Goal: Task Accomplishment & Management: Manage account settings

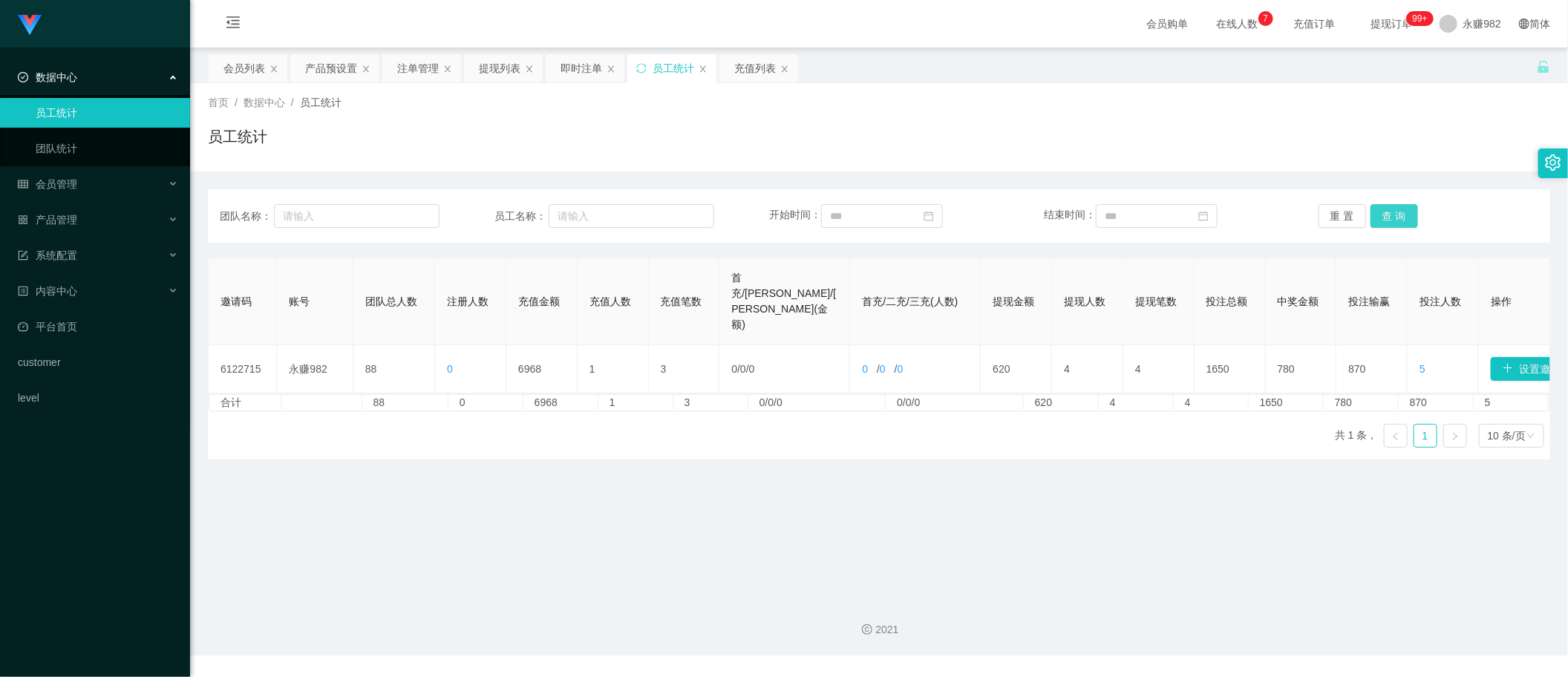
click at [1400, 218] on button "查 询" at bounding box center [1394, 216] width 48 height 23
click at [577, 69] on div "即时注单" at bounding box center [581, 68] width 42 height 28
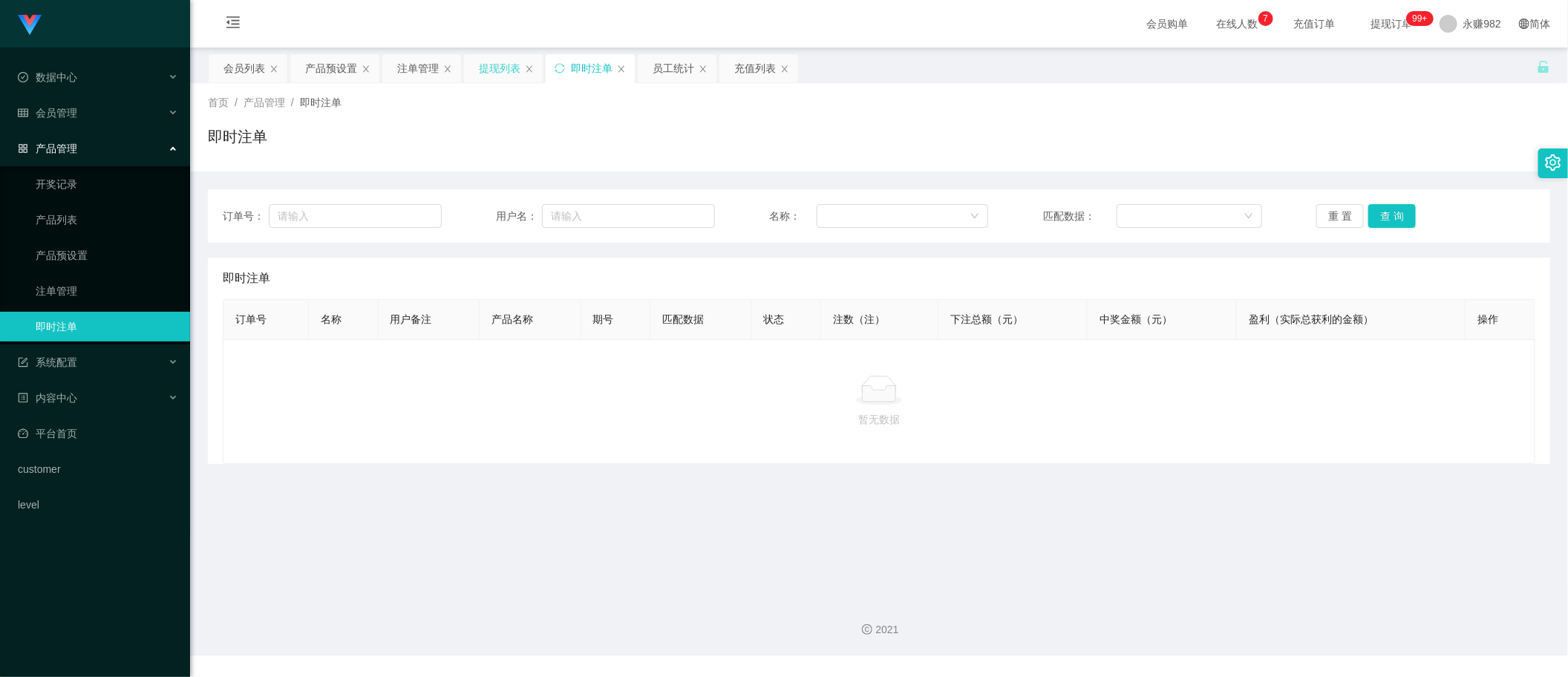
click at [499, 73] on div "提现列表" at bounding box center [500, 68] width 42 height 28
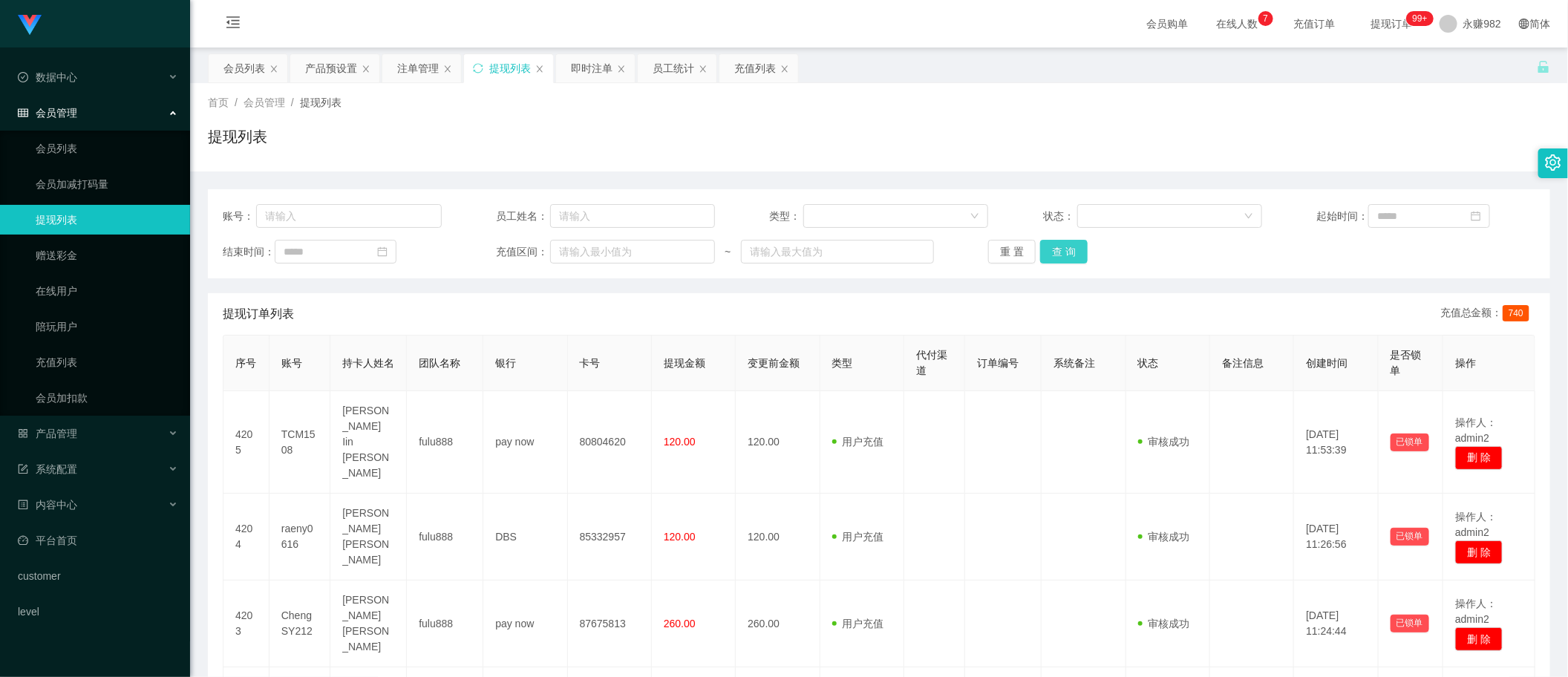
click at [1070, 251] on button "查 询" at bounding box center [1064, 251] width 48 height 23
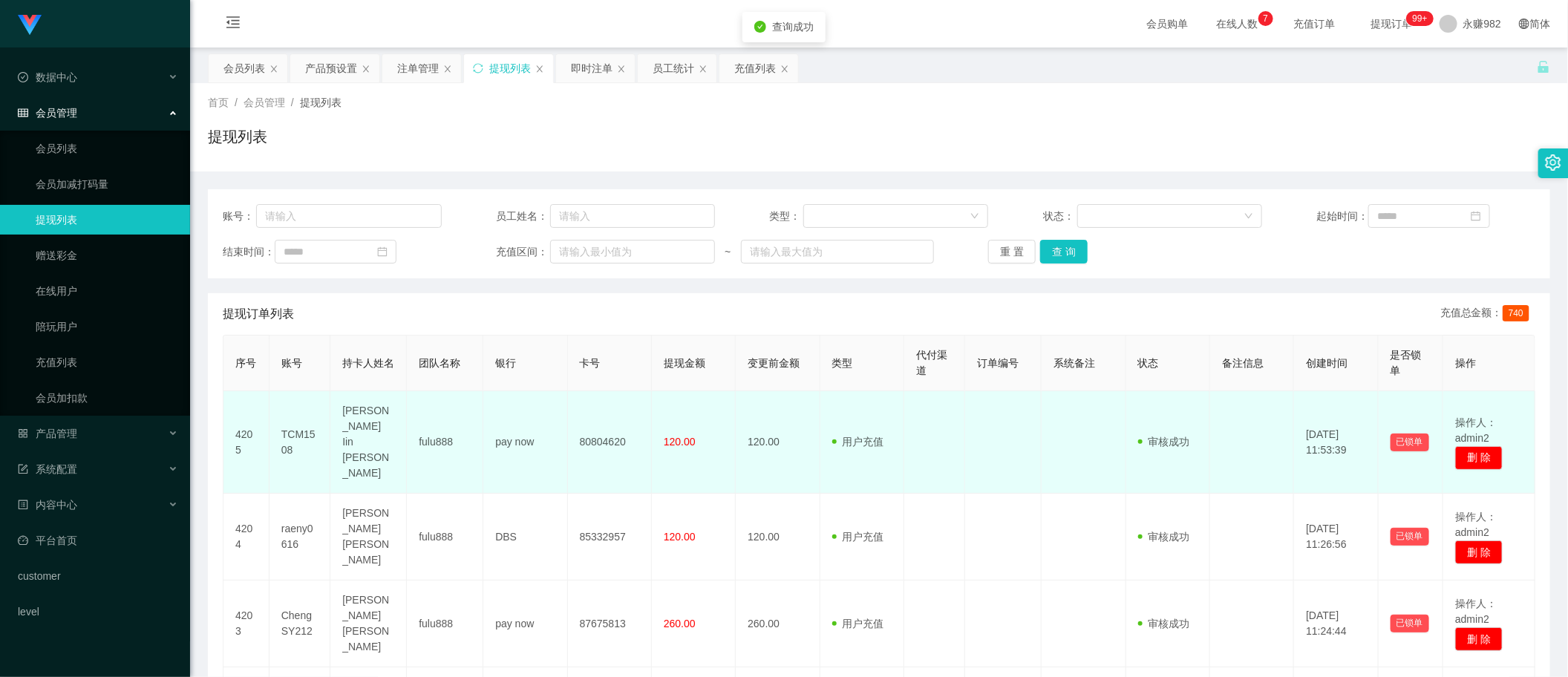
click at [679, 436] on span "120.00" at bounding box center [680, 442] width 32 height 12
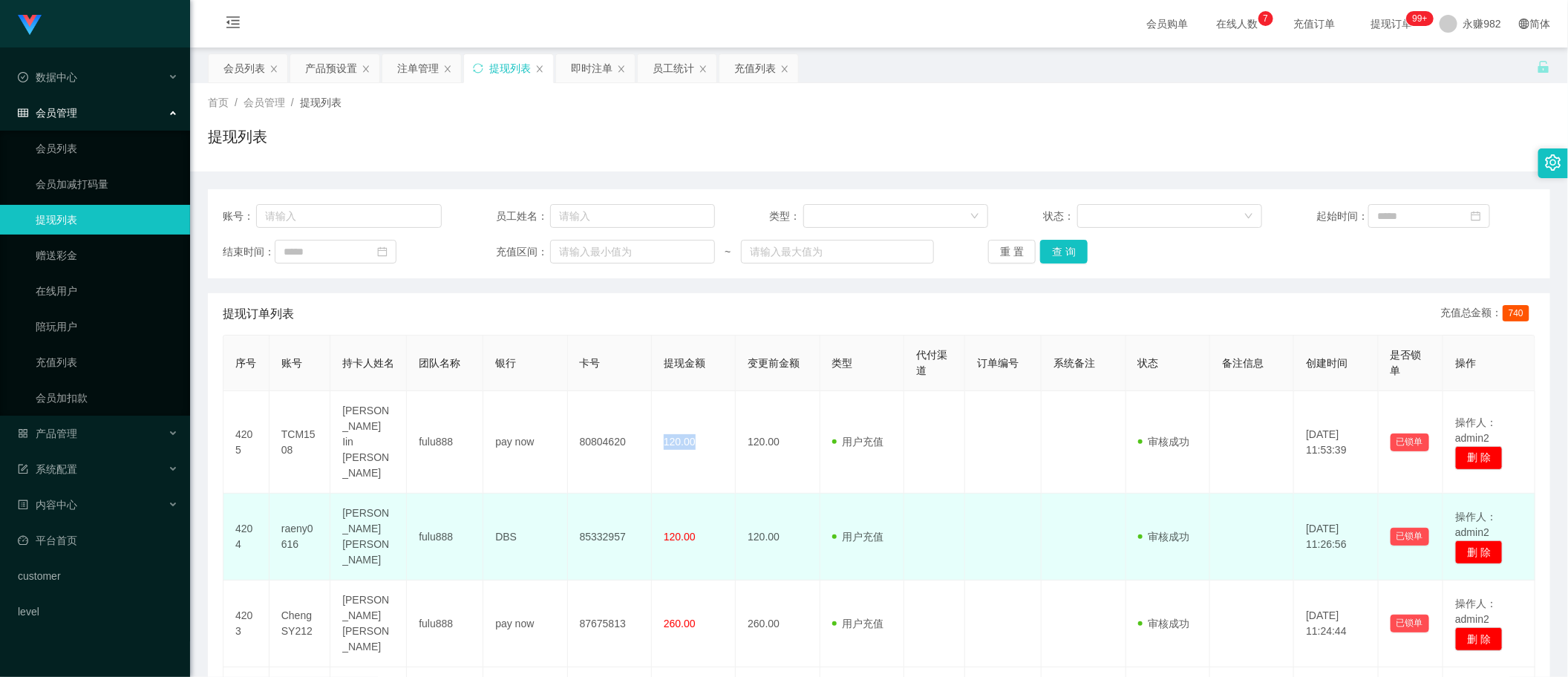
scroll to position [92, 0]
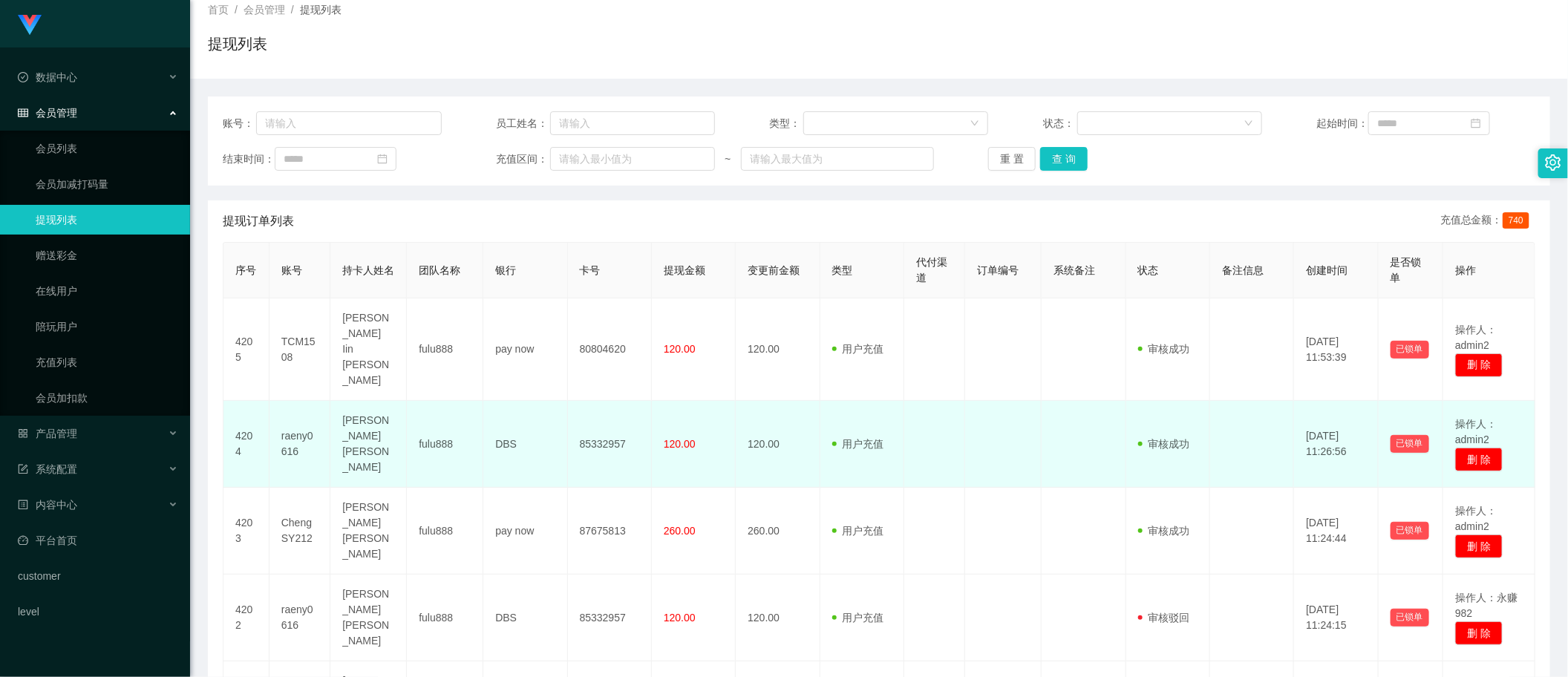
click at [671, 438] on span "120.00" at bounding box center [680, 444] width 32 height 12
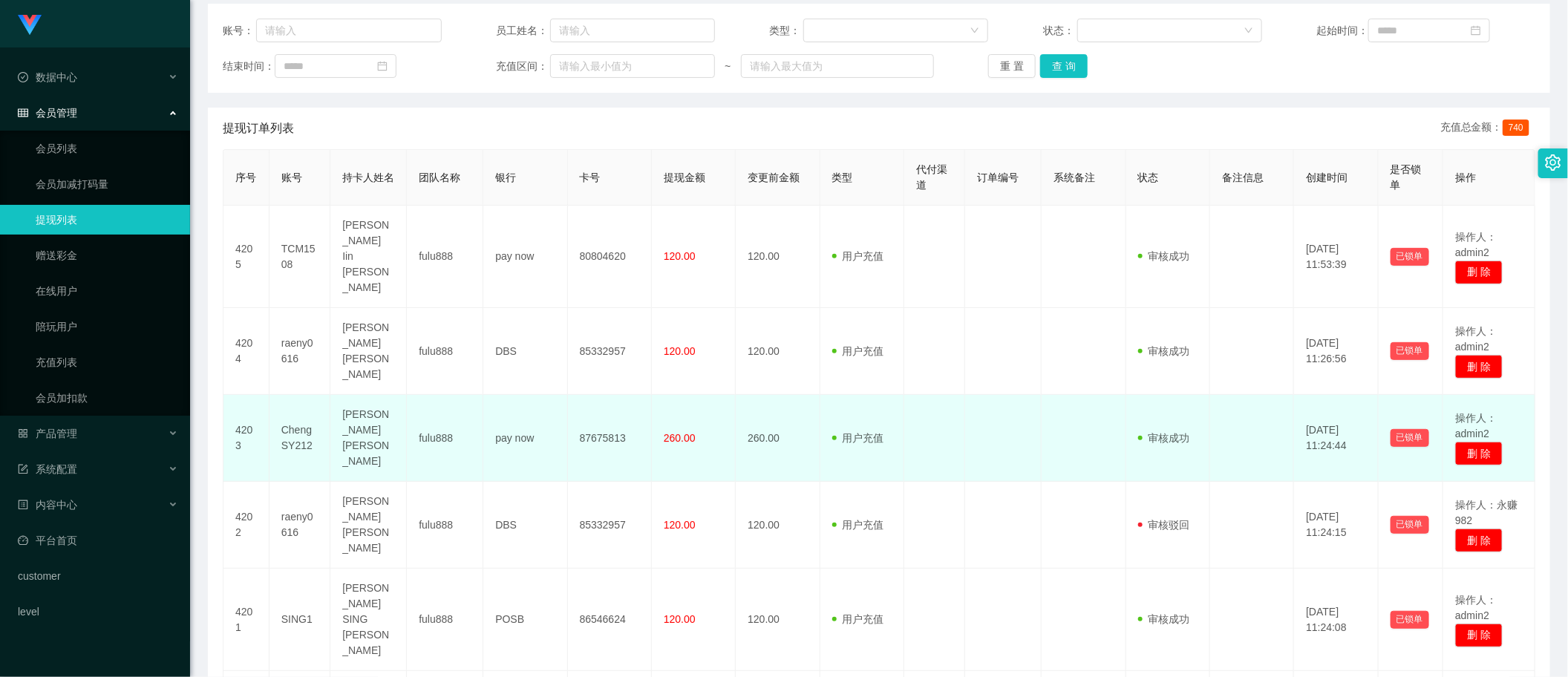
click at [679, 432] on span "260.00" at bounding box center [680, 438] width 32 height 12
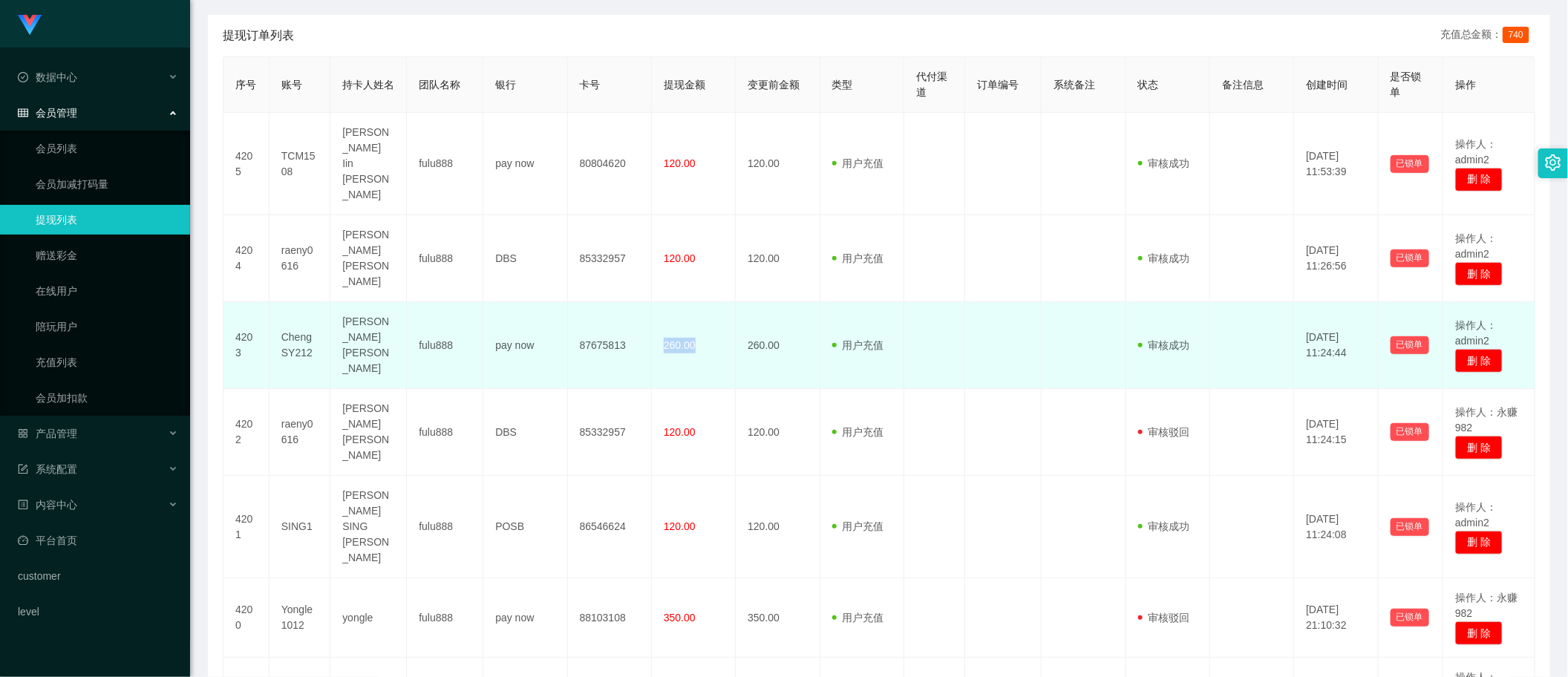
scroll to position [371, 0]
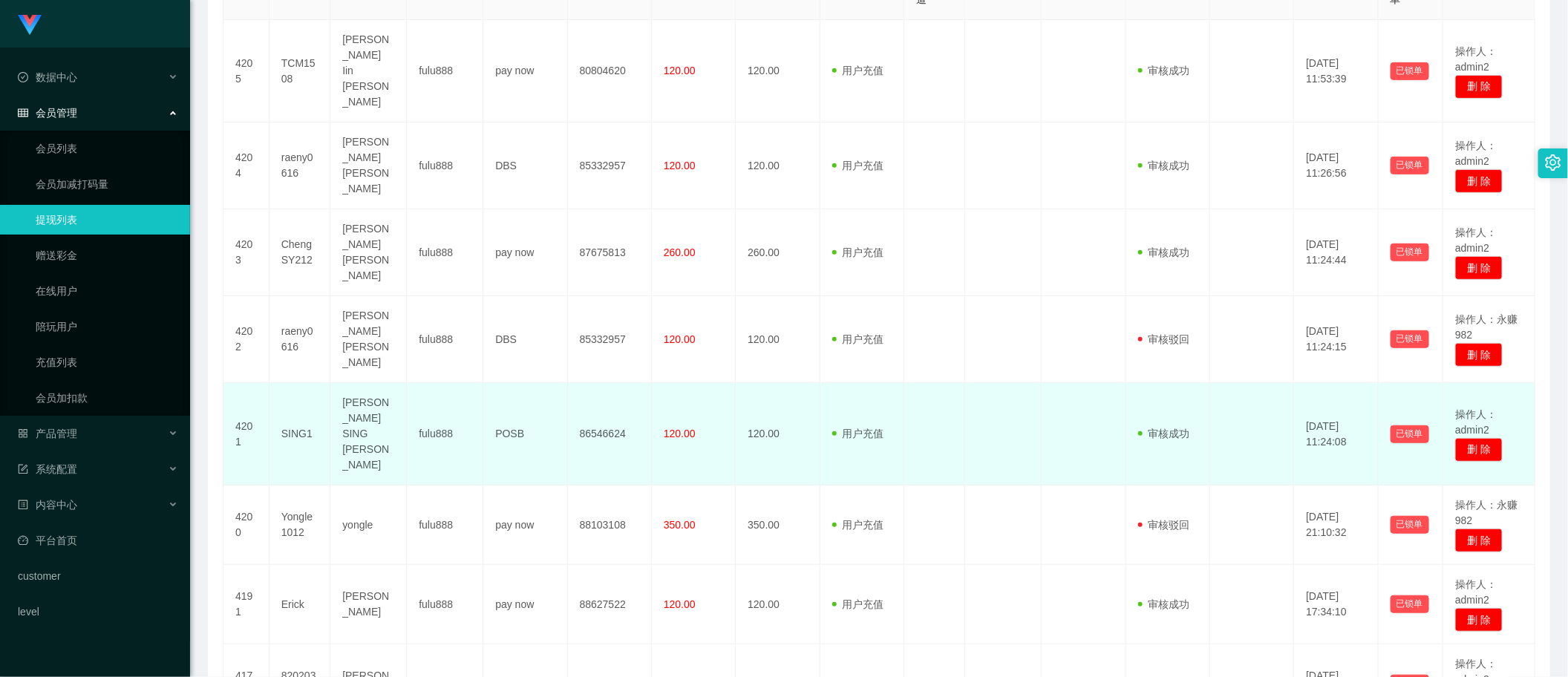
click at [674, 428] on span "120.00" at bounding box center [680, 433] width 32 height 12
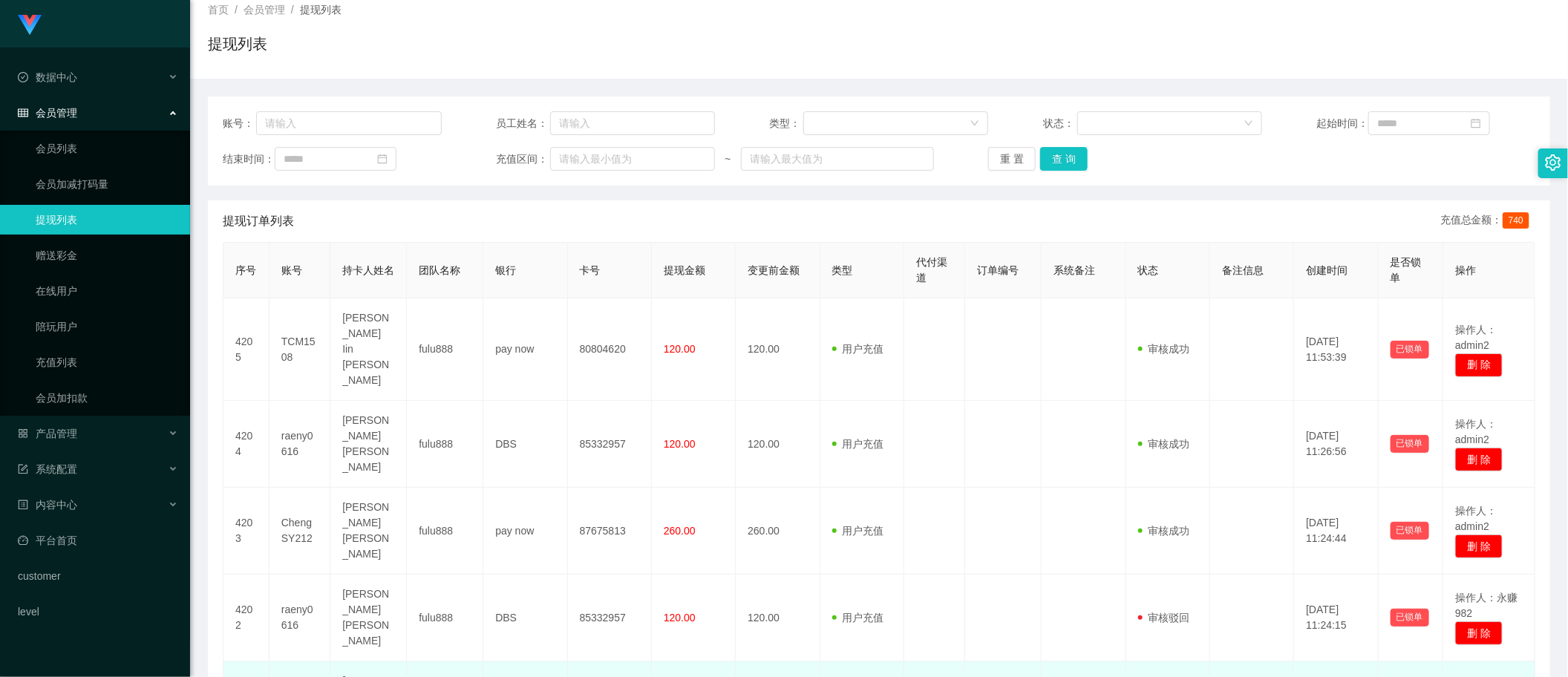
scroll to position [278, 0]
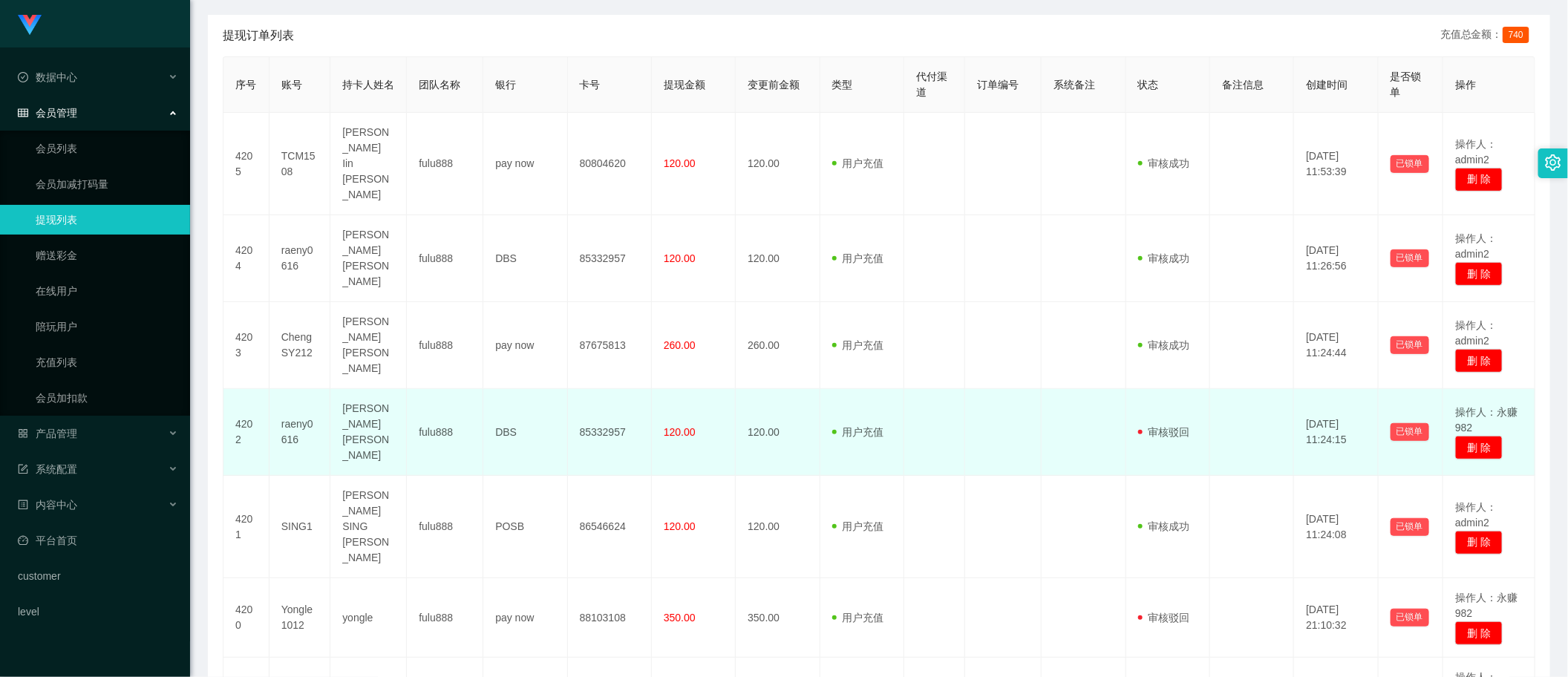
click at [678, 426] on span "120.00" at bounding box center [680, 431] width 32 height 12
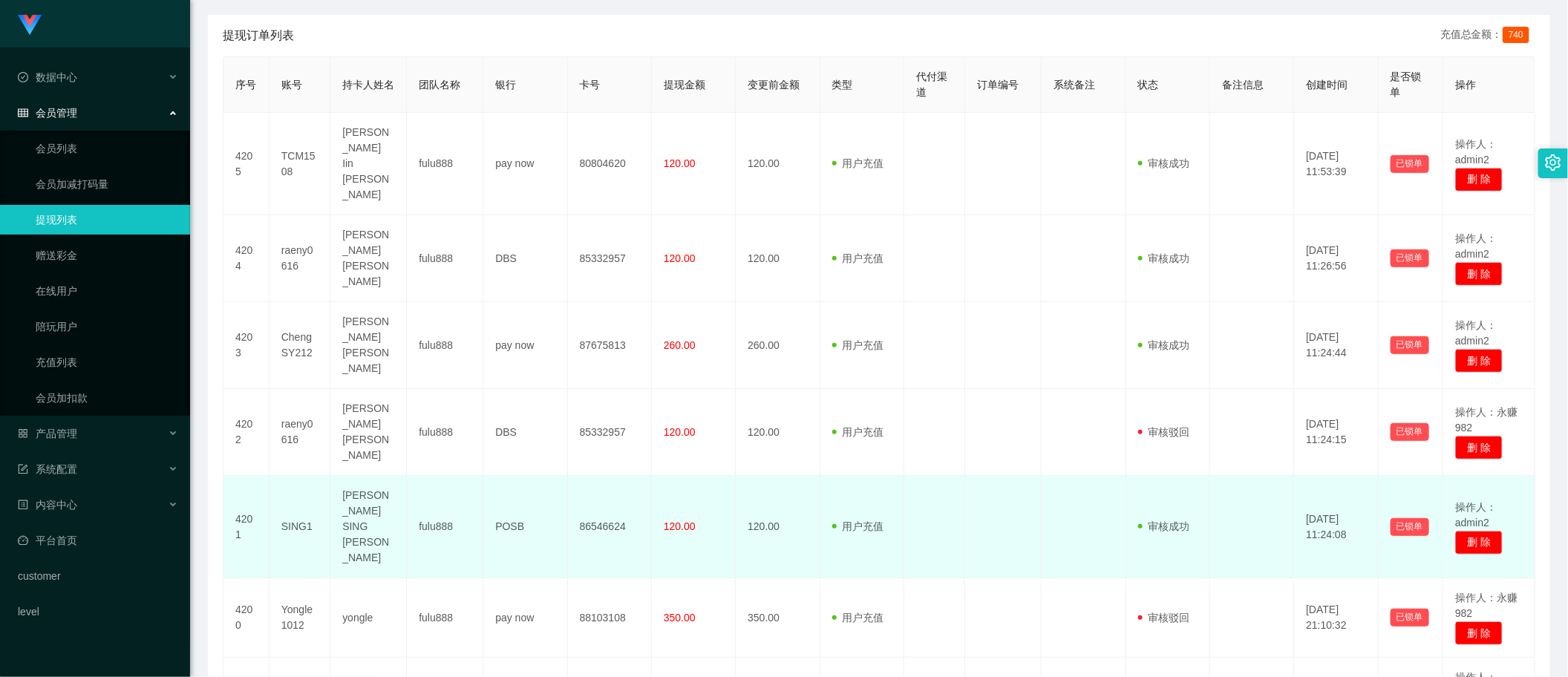
click at [677, 520] on span "120.00" at bounding box center [680, 526] width 32 height 12
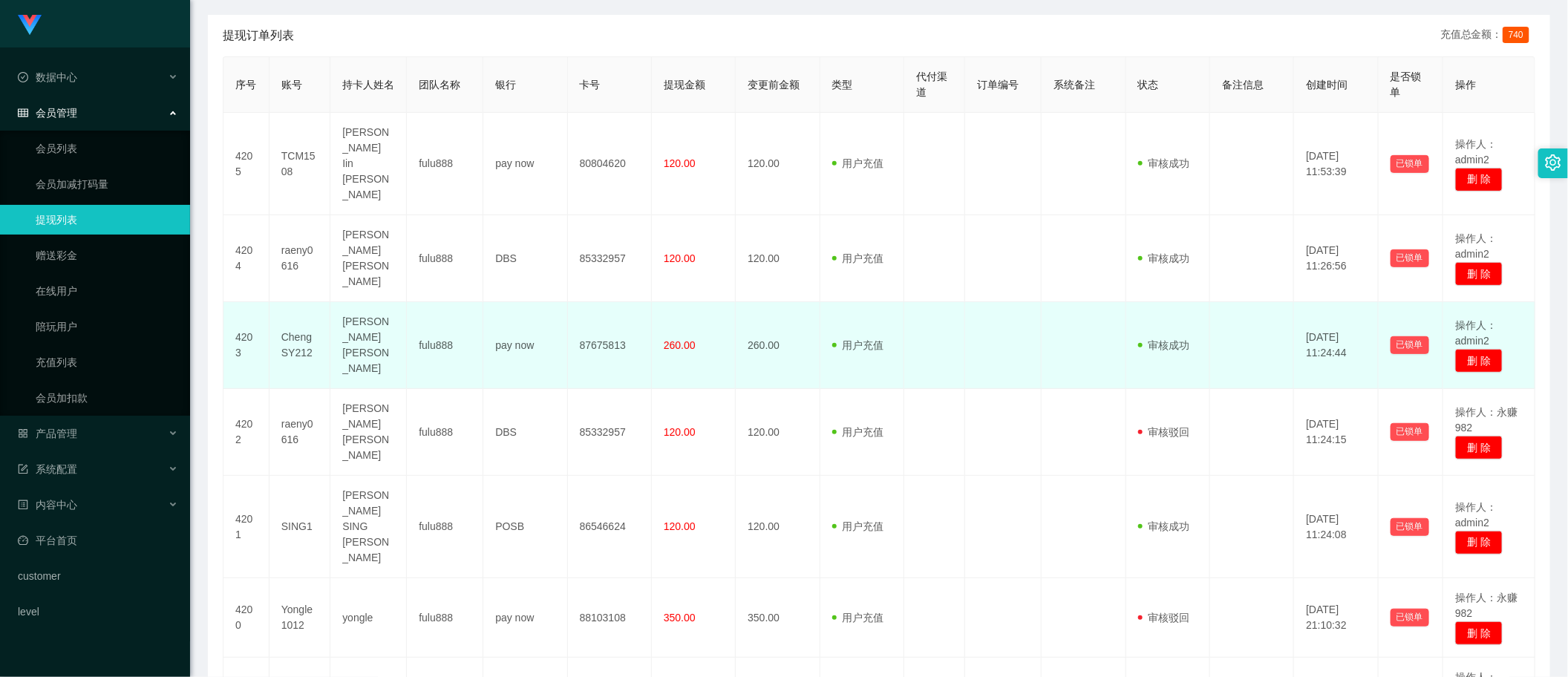
click at [669, 339] on span "260.00" at bounding box center [680, 345] width 32 height 12
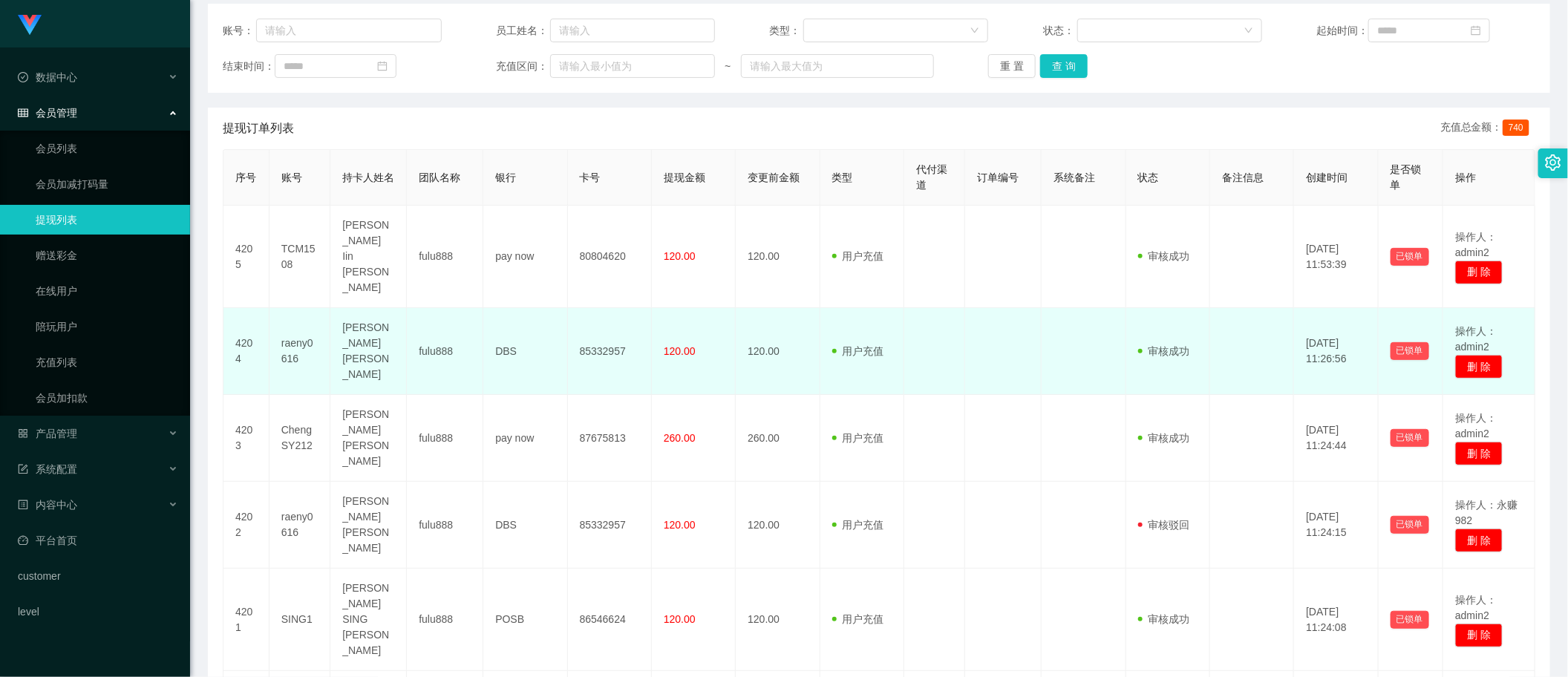
click at [671, 346] on span "120.00" at bounding box center [680, 351] width 32 height 12
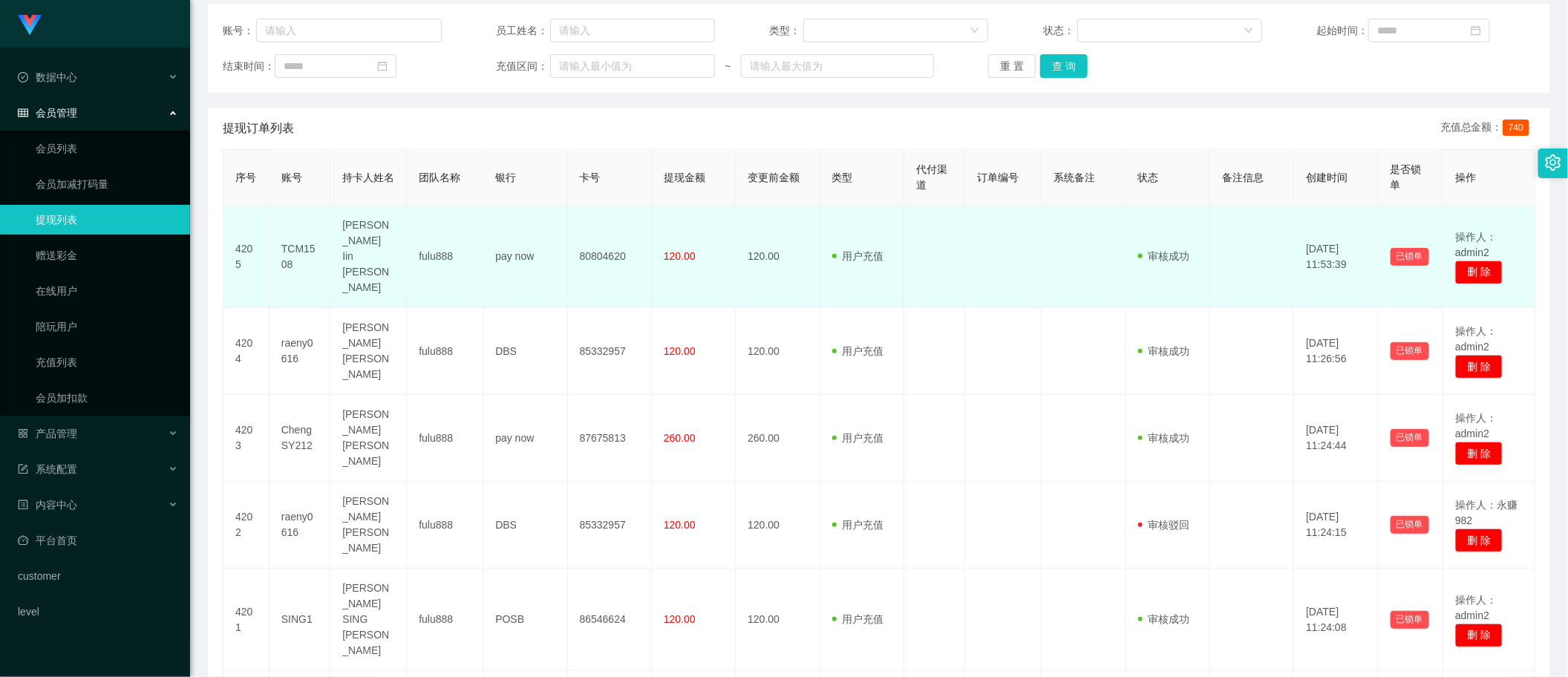
click at [683, 250] on span "120.00" at bounding box center [680, 256] width 32 height 12
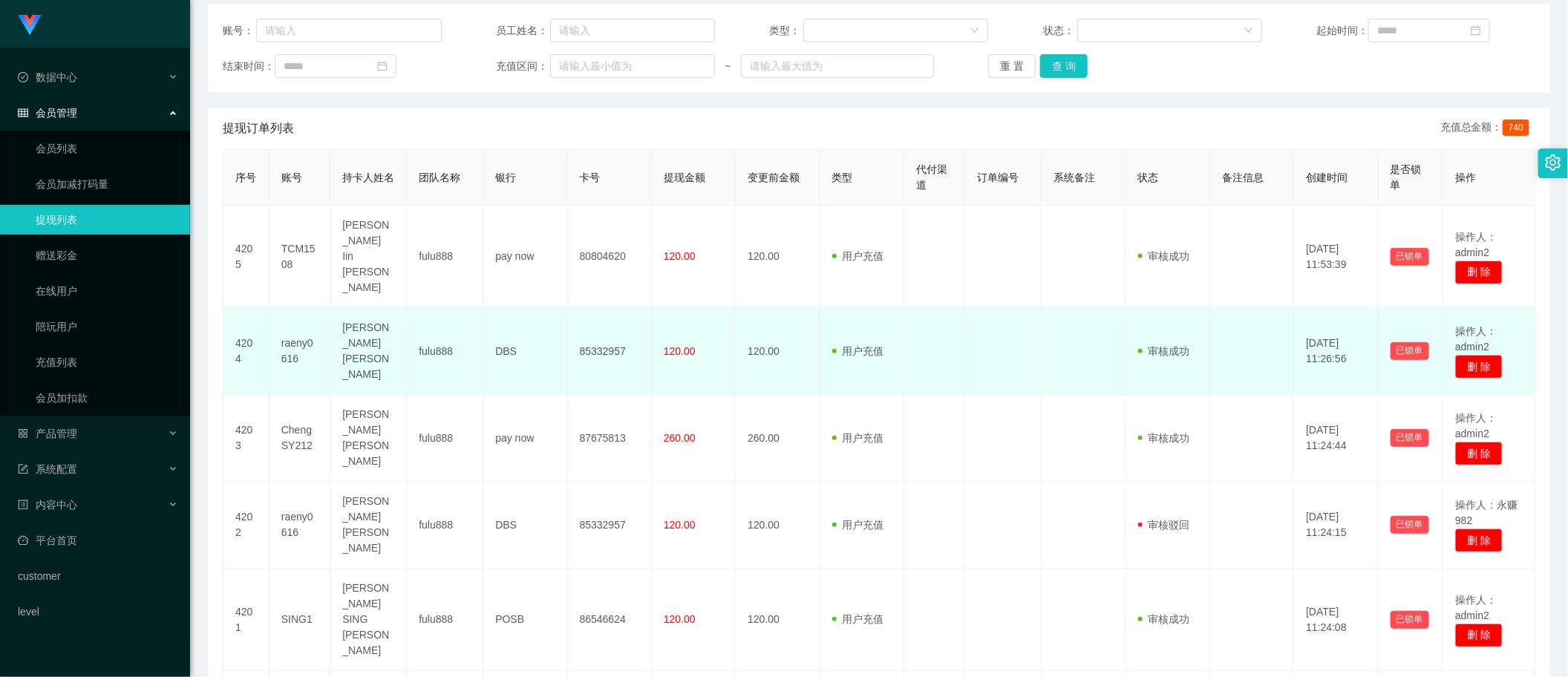
click at [691, 321] on td "120.00" at bounding box center [694, 351] width 84 height 87
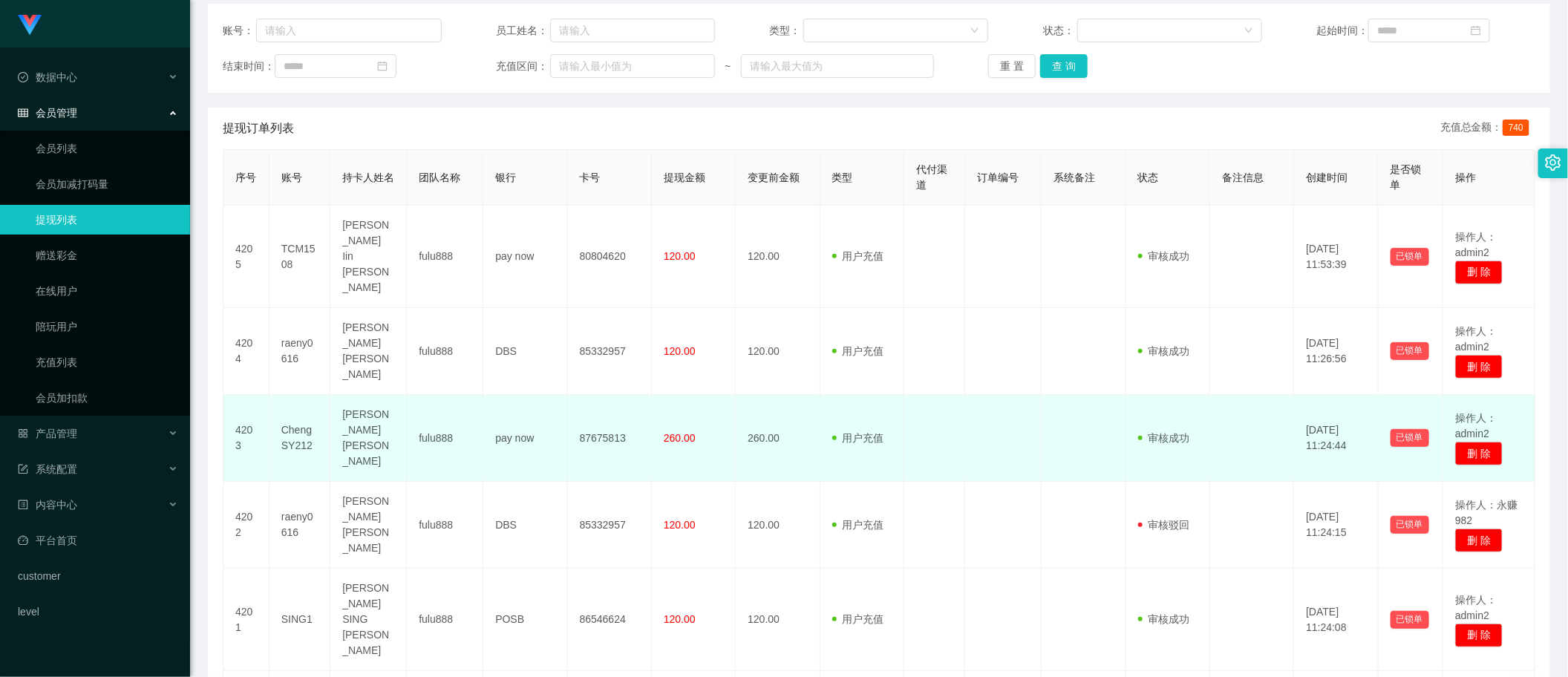
click at [674, 432] on span "260.00" at bounding box center [680, 438] width 32 height 12
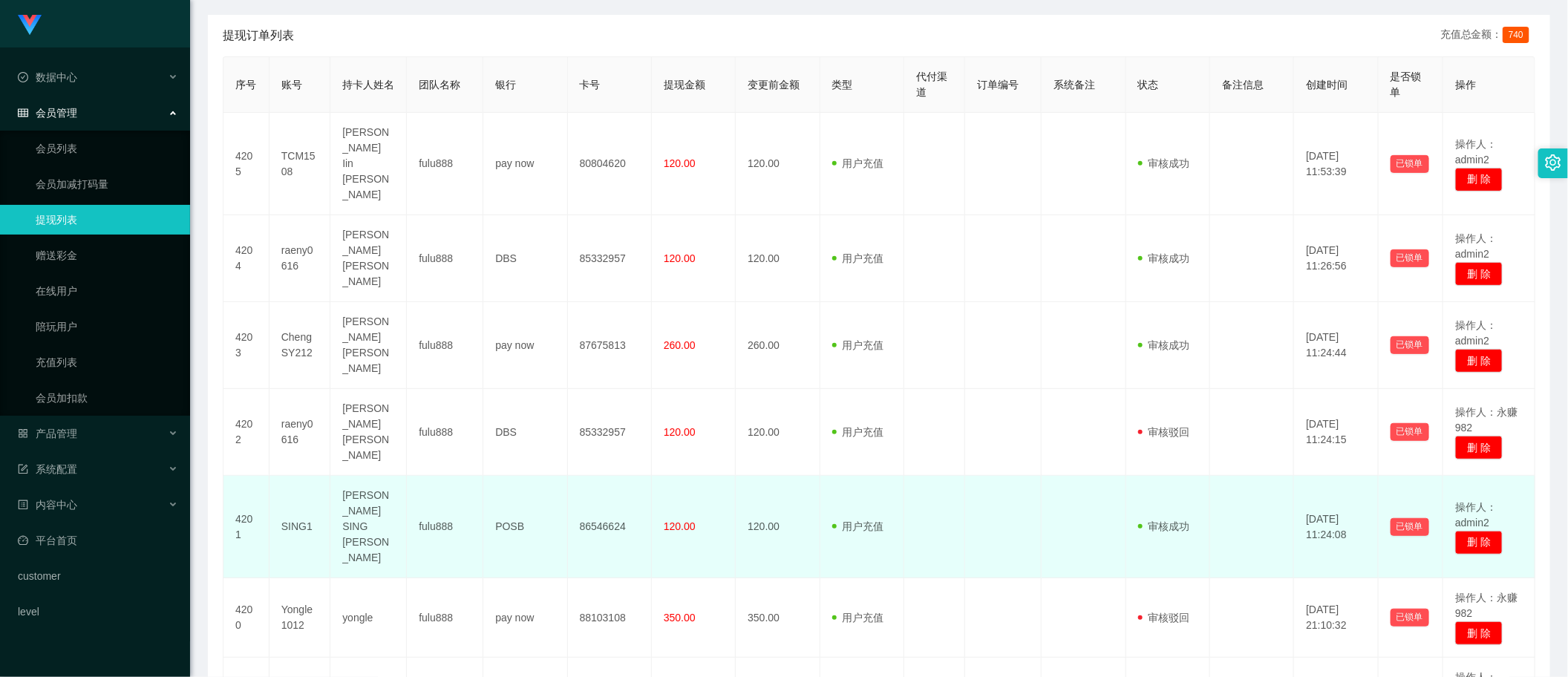
click at [667, 520] on span "120.00" at bounding box center [680, 526] width 32 height 12
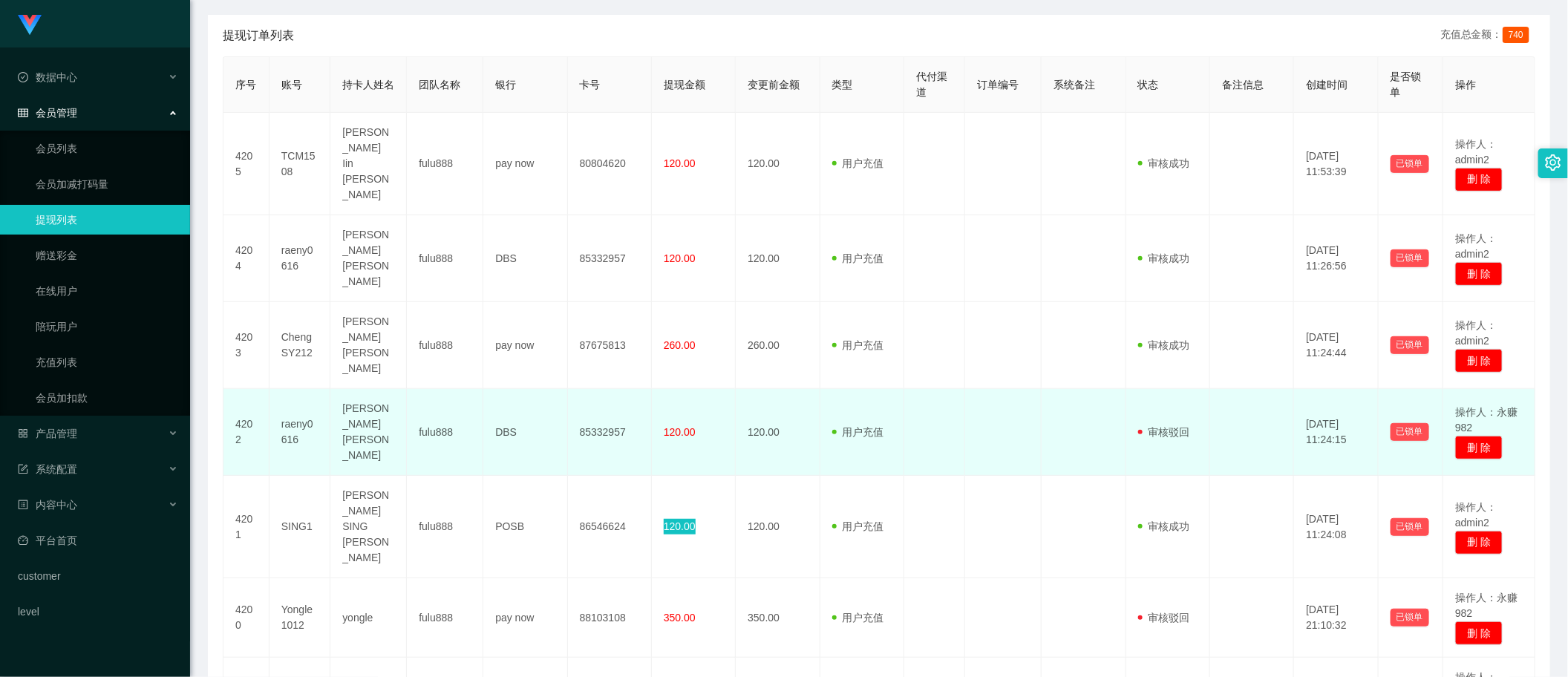
scroll to position [0, 0]
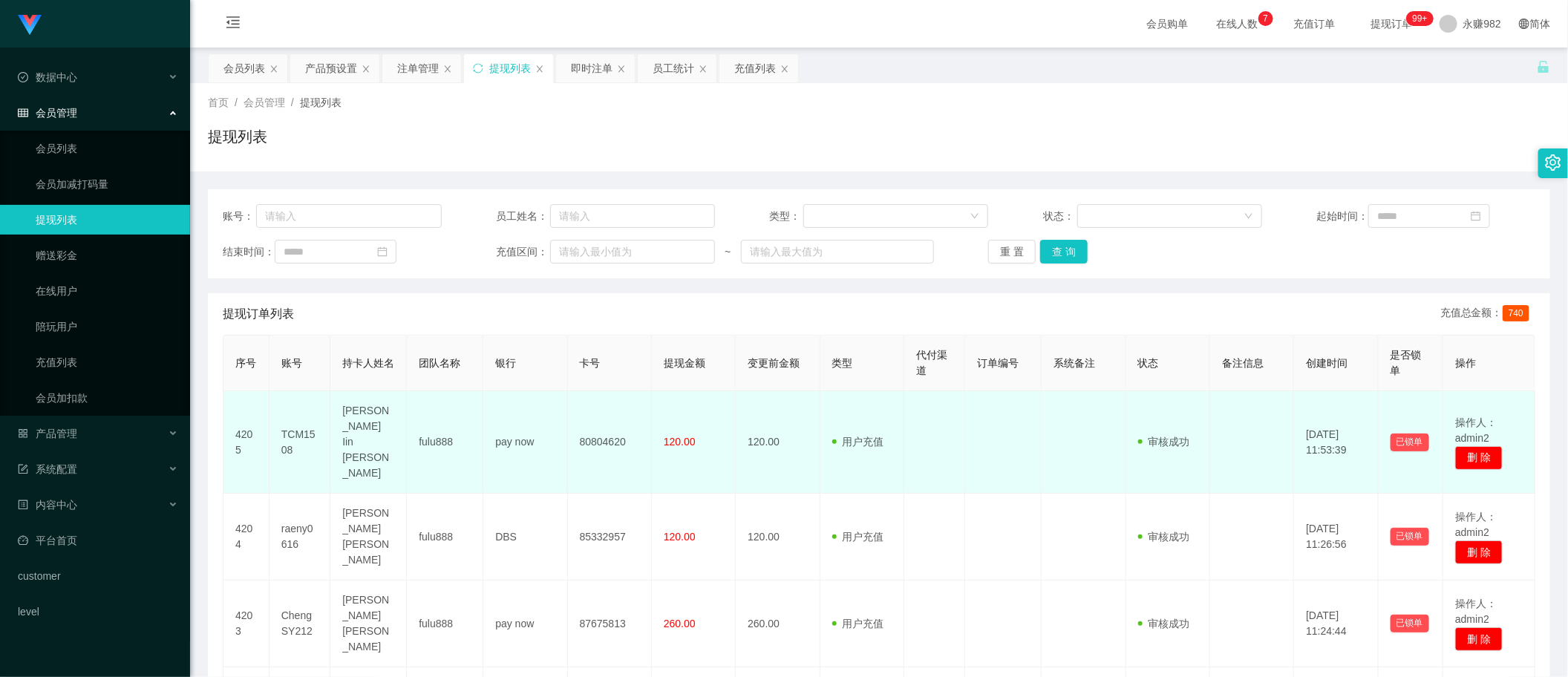
click at [938, 418] on td at bounding box center [934, 443] width 61 height 103
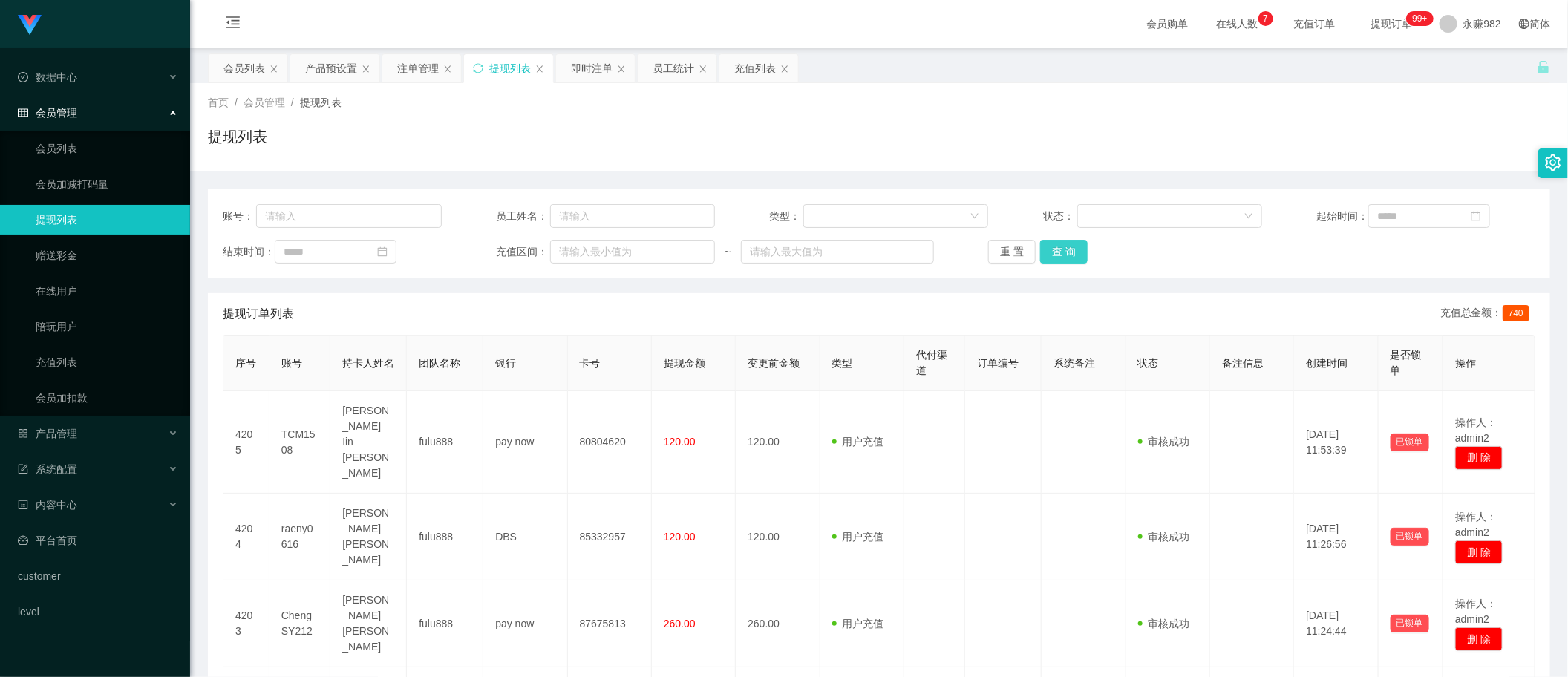
click at [1059, 252] on button "查 询" at bounding box center [1064, 251] width 48 height 23
click at [1375, 209] on input at bounding box center [1429, 216] width 121 height 23
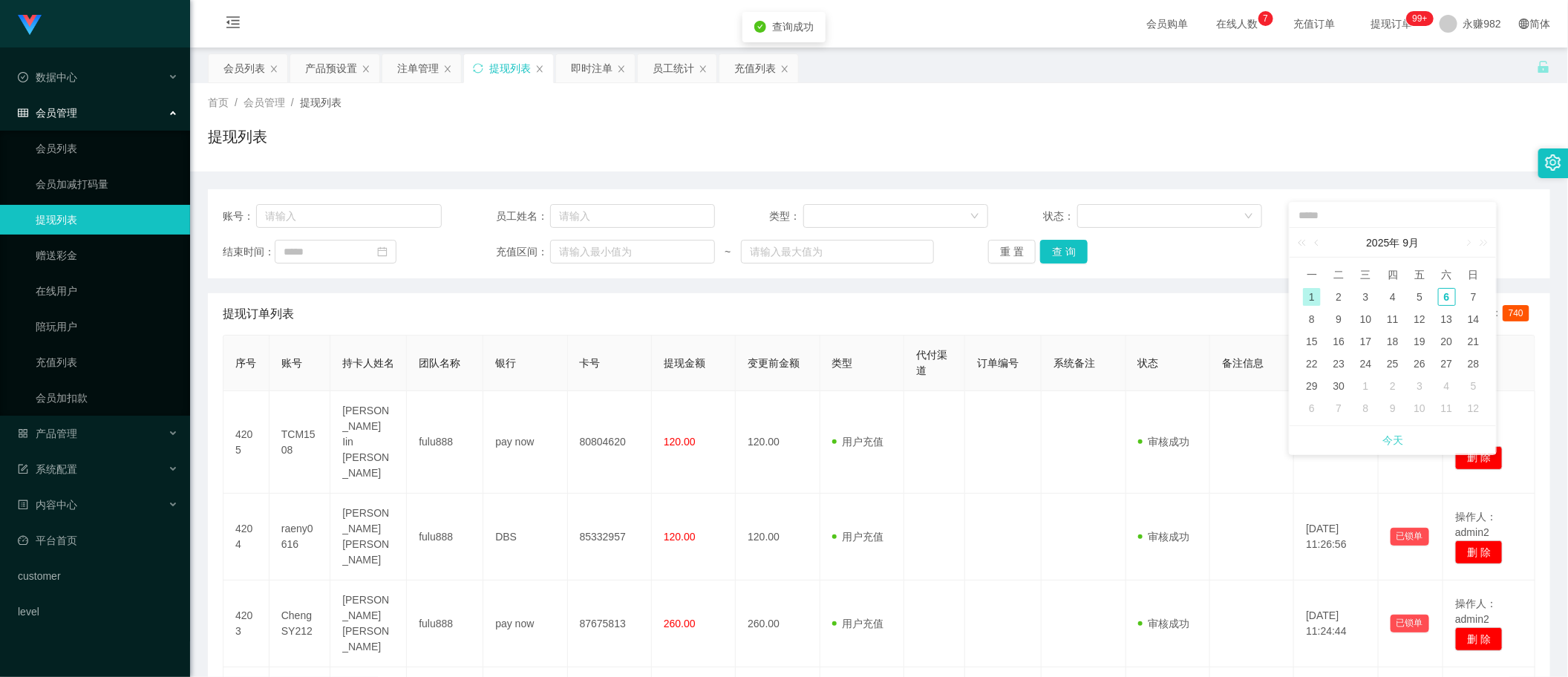
click at [1383, 436] on link "今天" at bounding box center [1392, 440] width 21 height 28
type input "**********"
click at [1059, 249] on button "查 询" at bounding box center [1064, 251] width 48 height 23
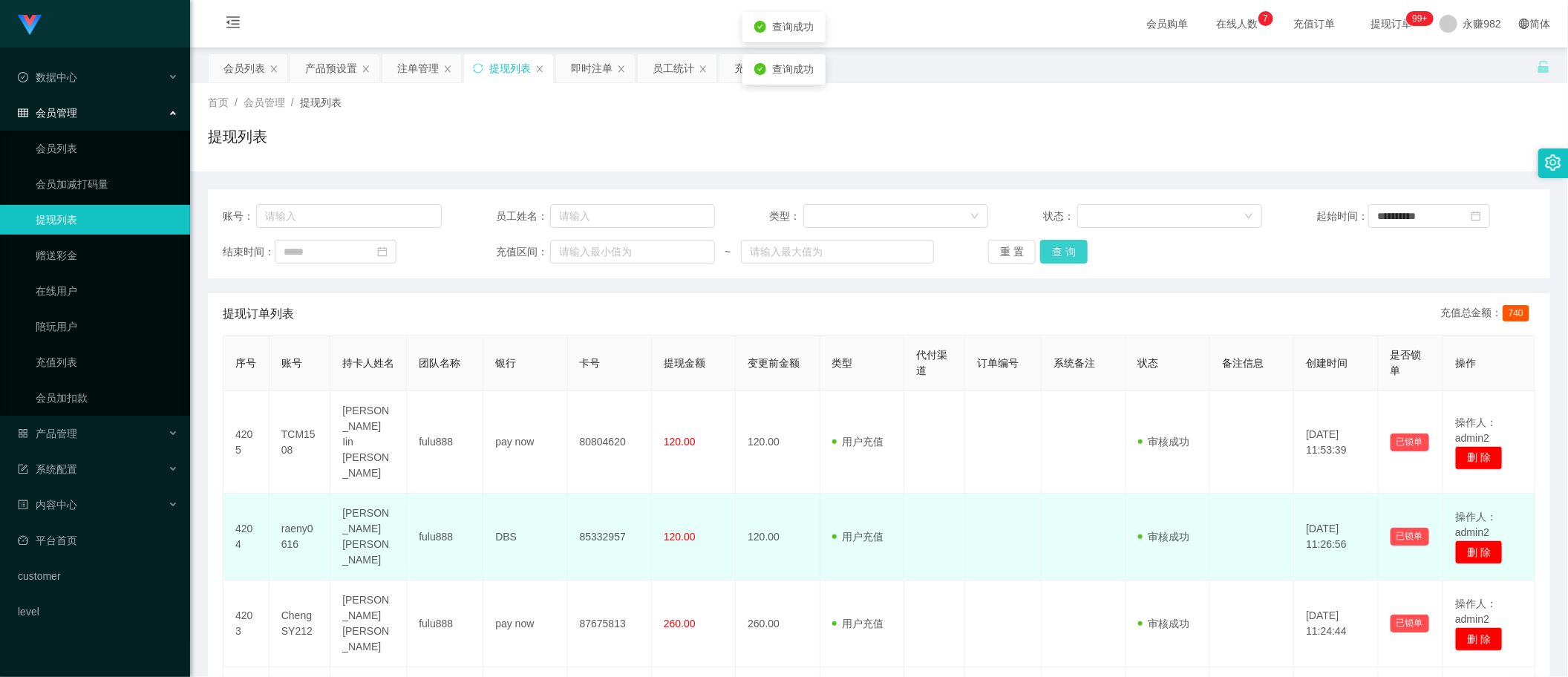
scroll to position [186, 0]
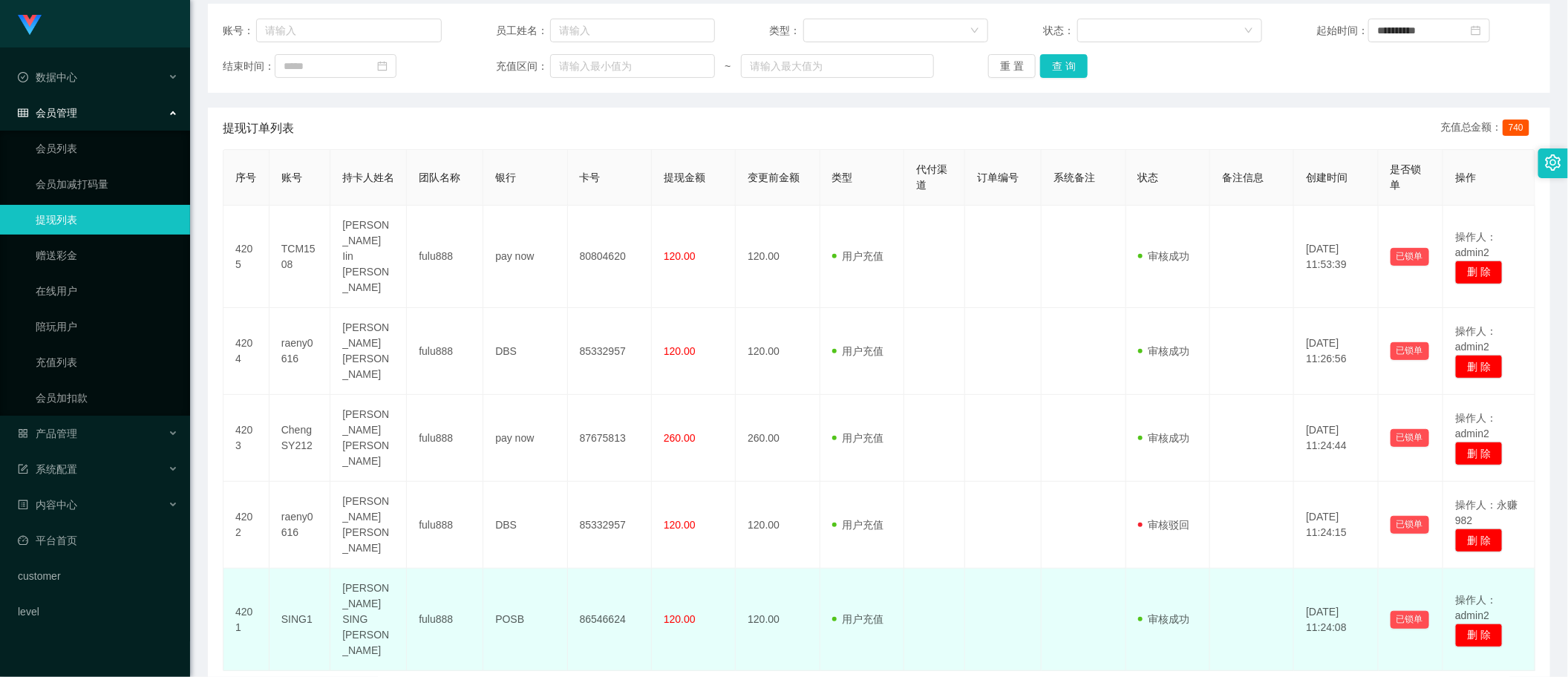
click at [681, 574] on td "120.00" at bounding box center [694, 620] width 84 height 103
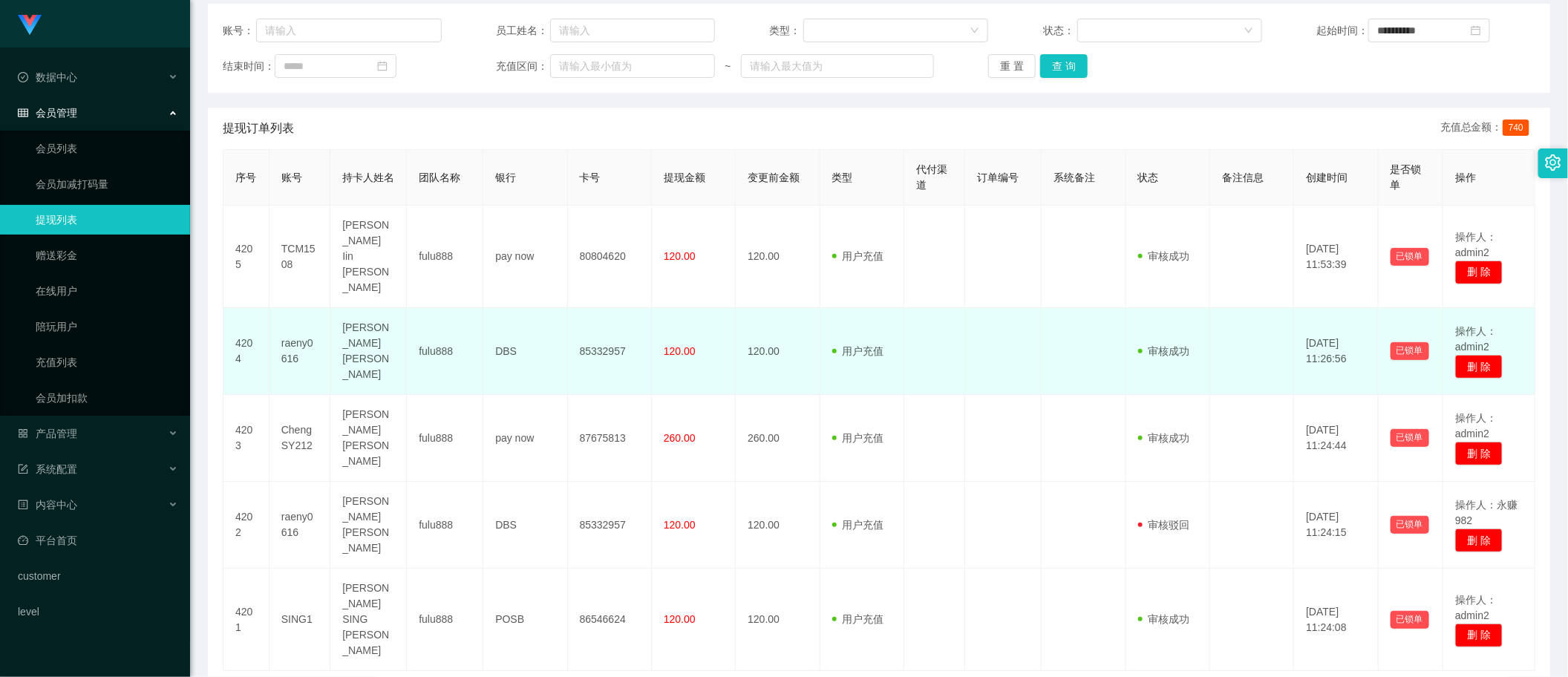
scroll to position [0, 0]
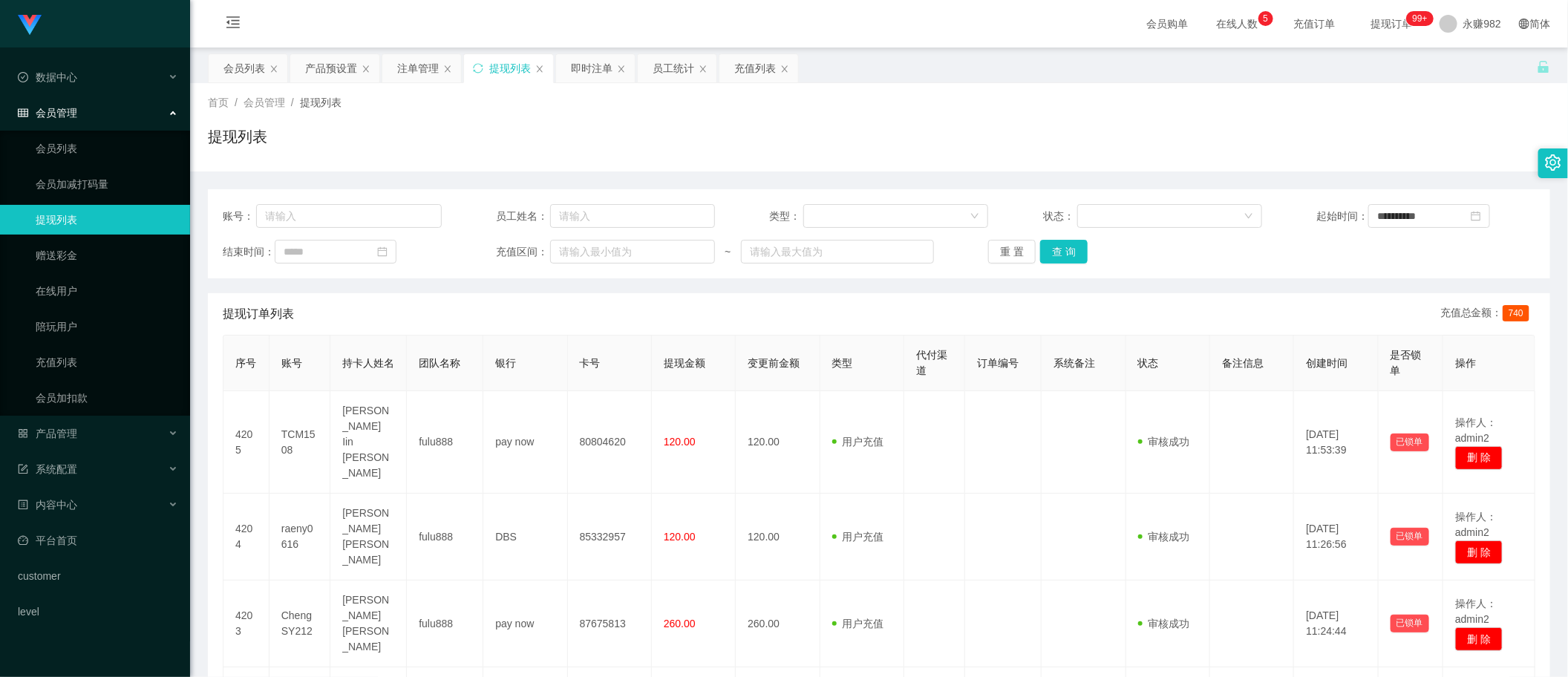
click at [893, 165] on div "首页 / 会员管理 / 提现列表 / 提现列表" at bounding box center [879, 127] width 1377 height 89
click at [1069, 252] on button "查 询" at bounding box center [1064, 251] width 48 height 23
